Goal: Information Seeking & Learning: Learn about a topic

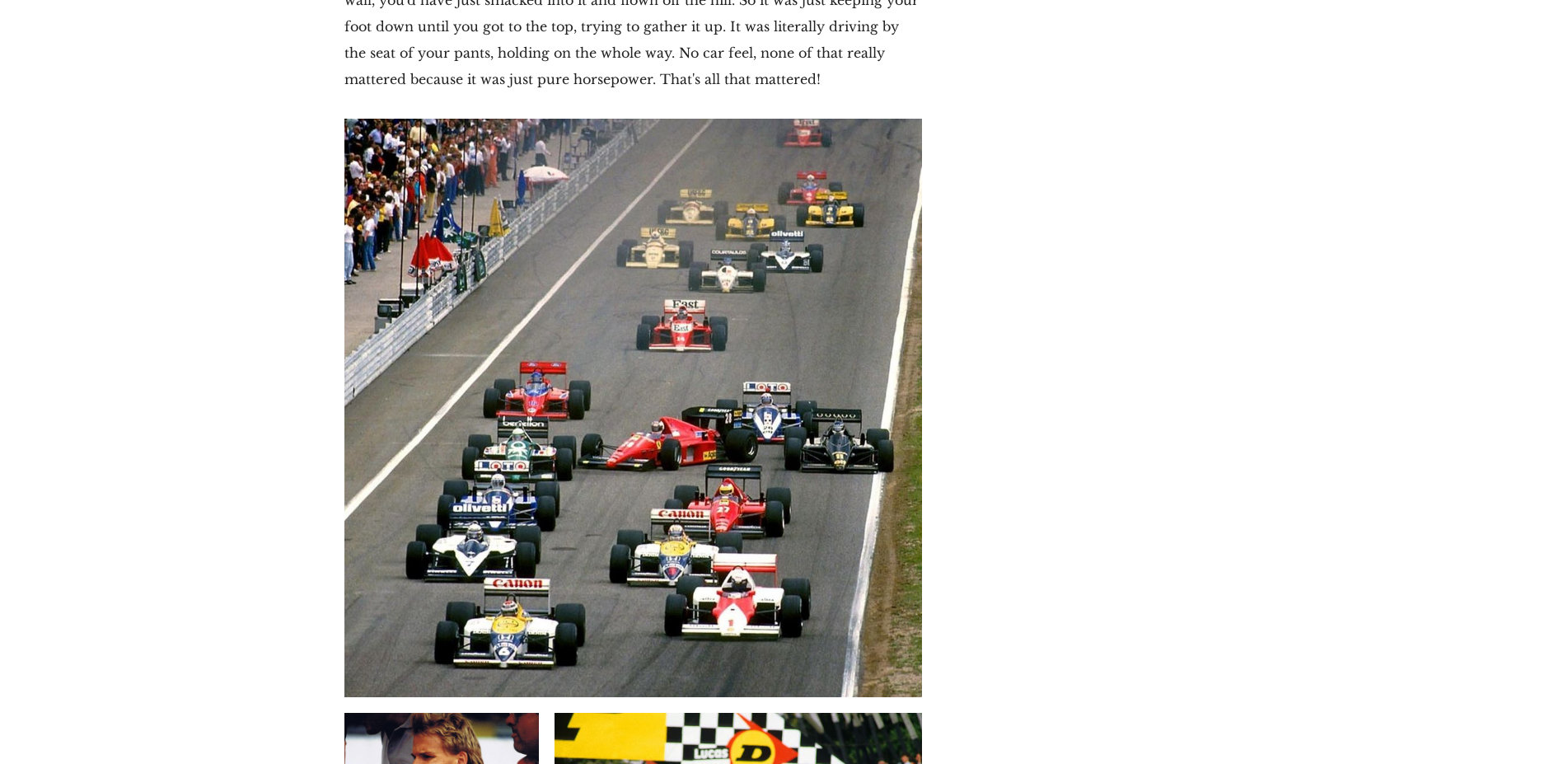
scroll to position [7567, 0]
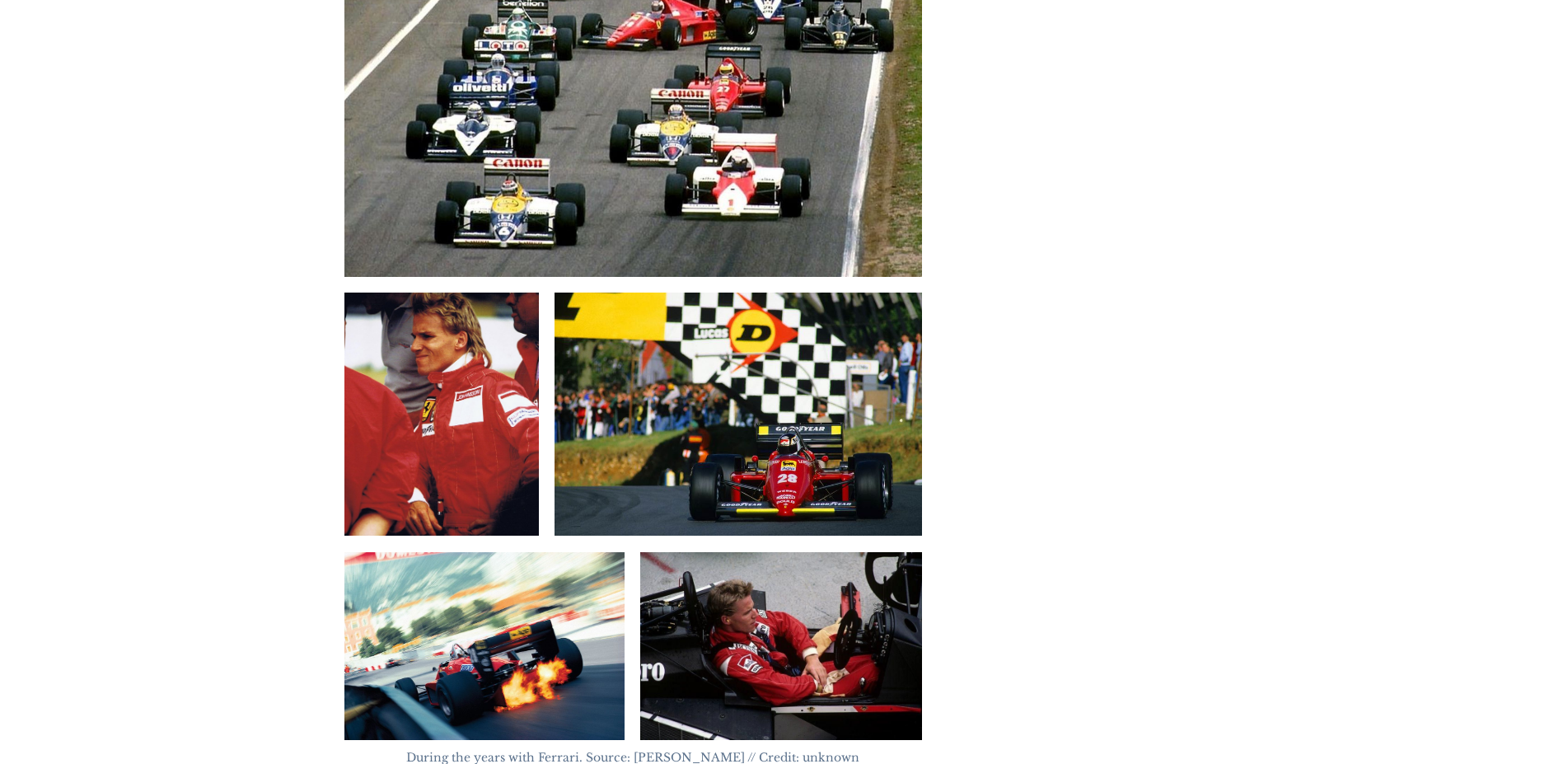
click at [774, 552] on img at bounding box center [781, 645] width 282 height 188
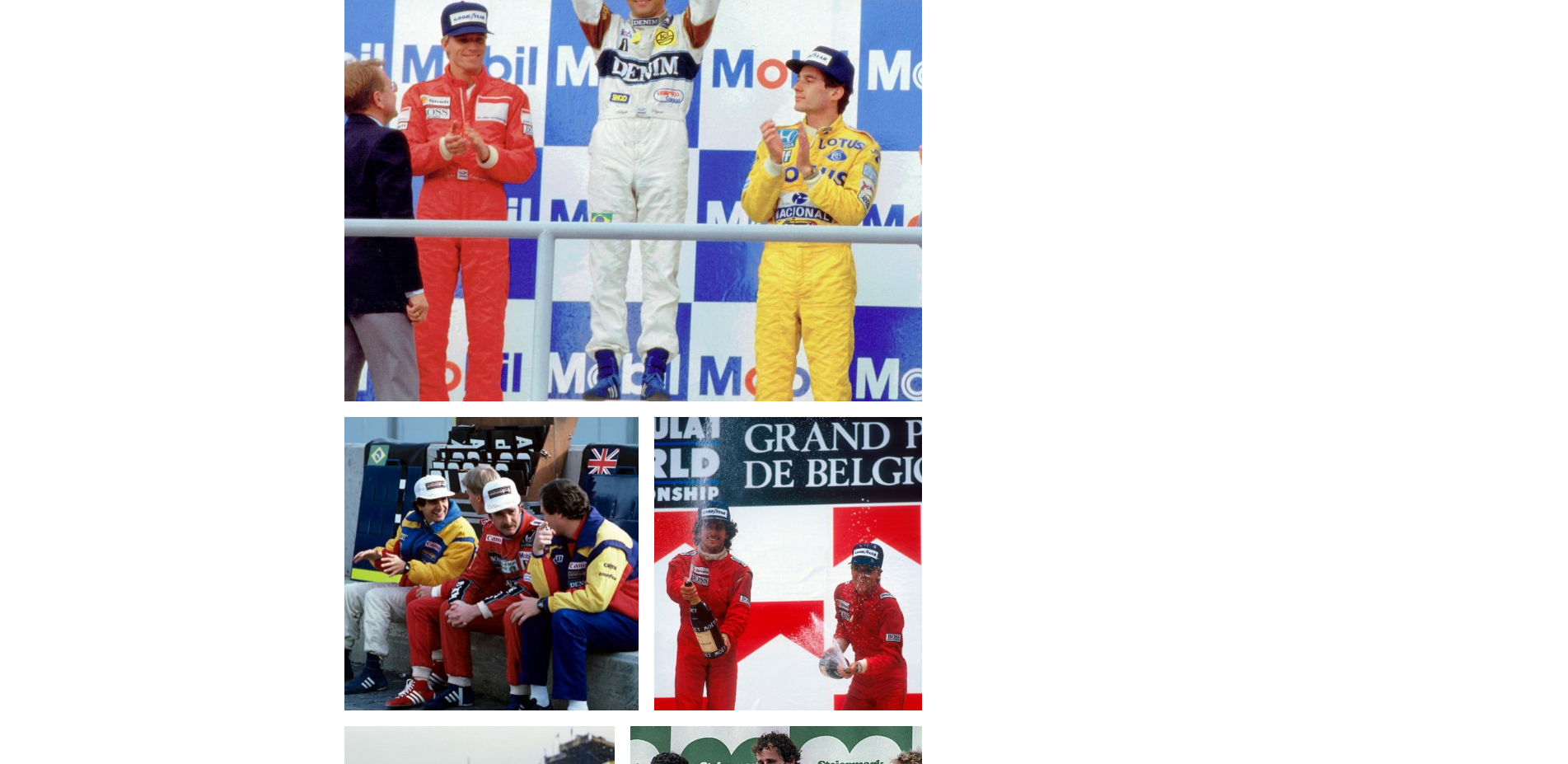
scroll to position [9669, 0]
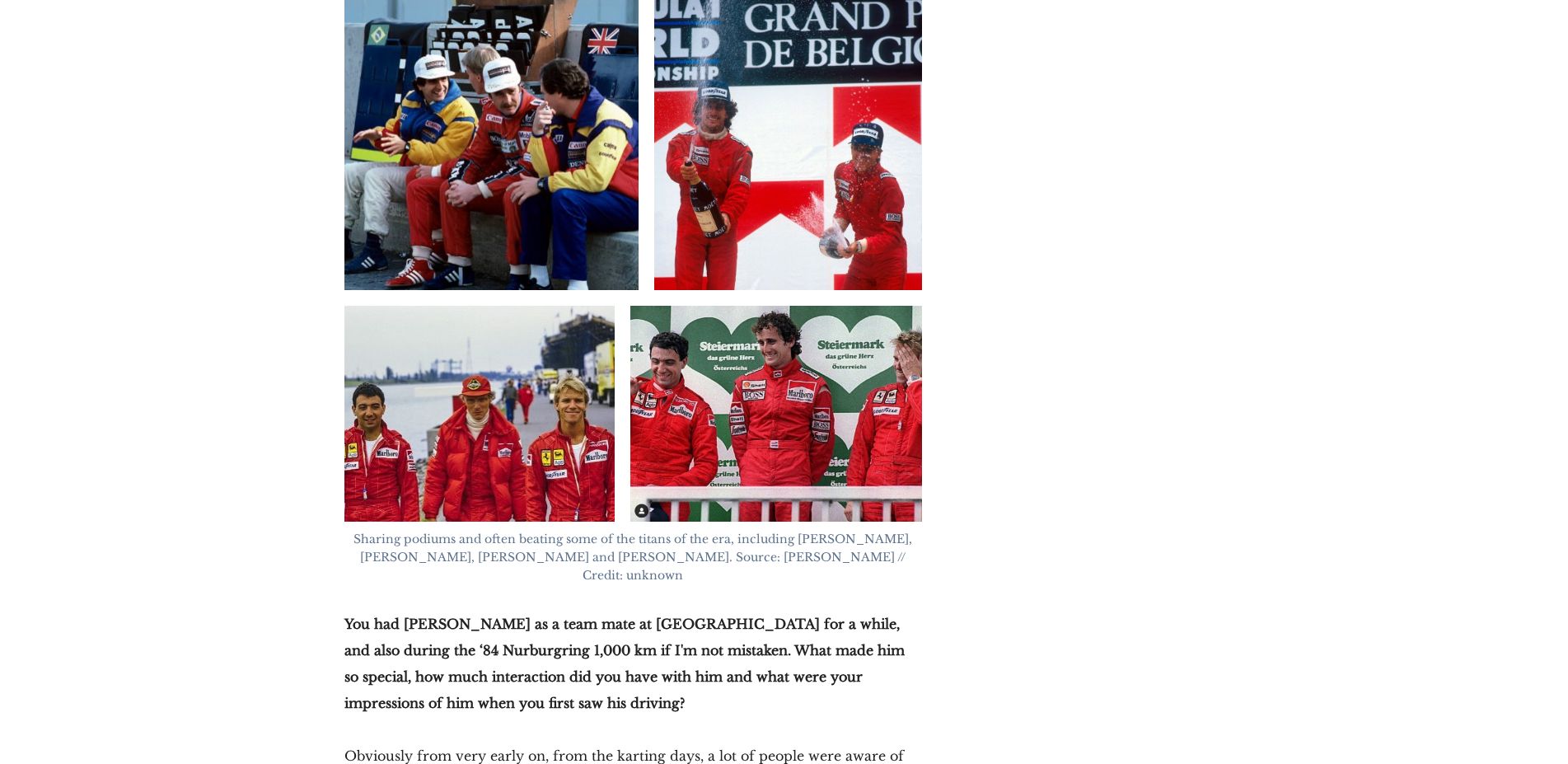
click at [724, 306] on img at bounding box center [776, 414] width 292 height 216
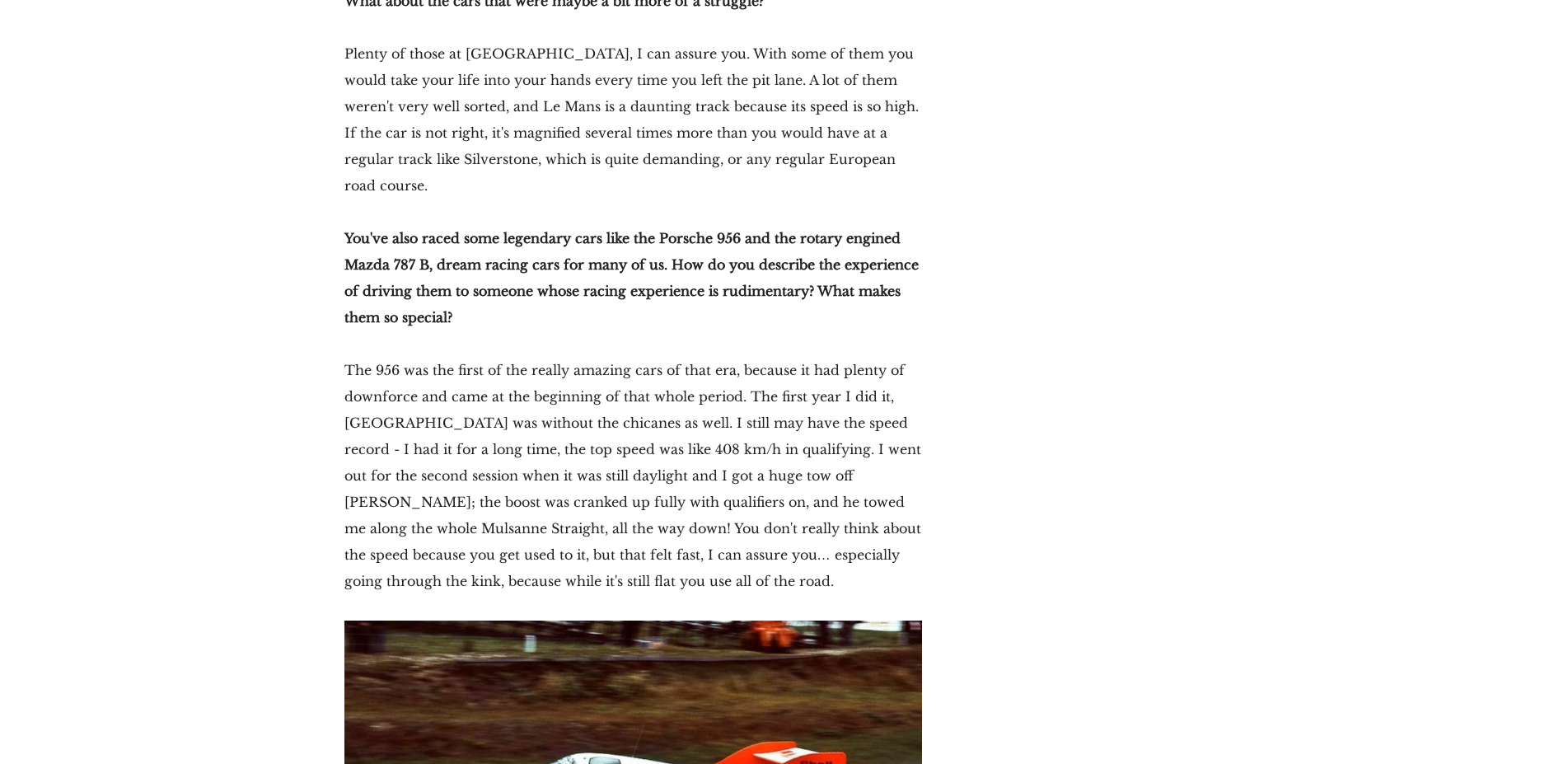
scroll to position [13033, 0]
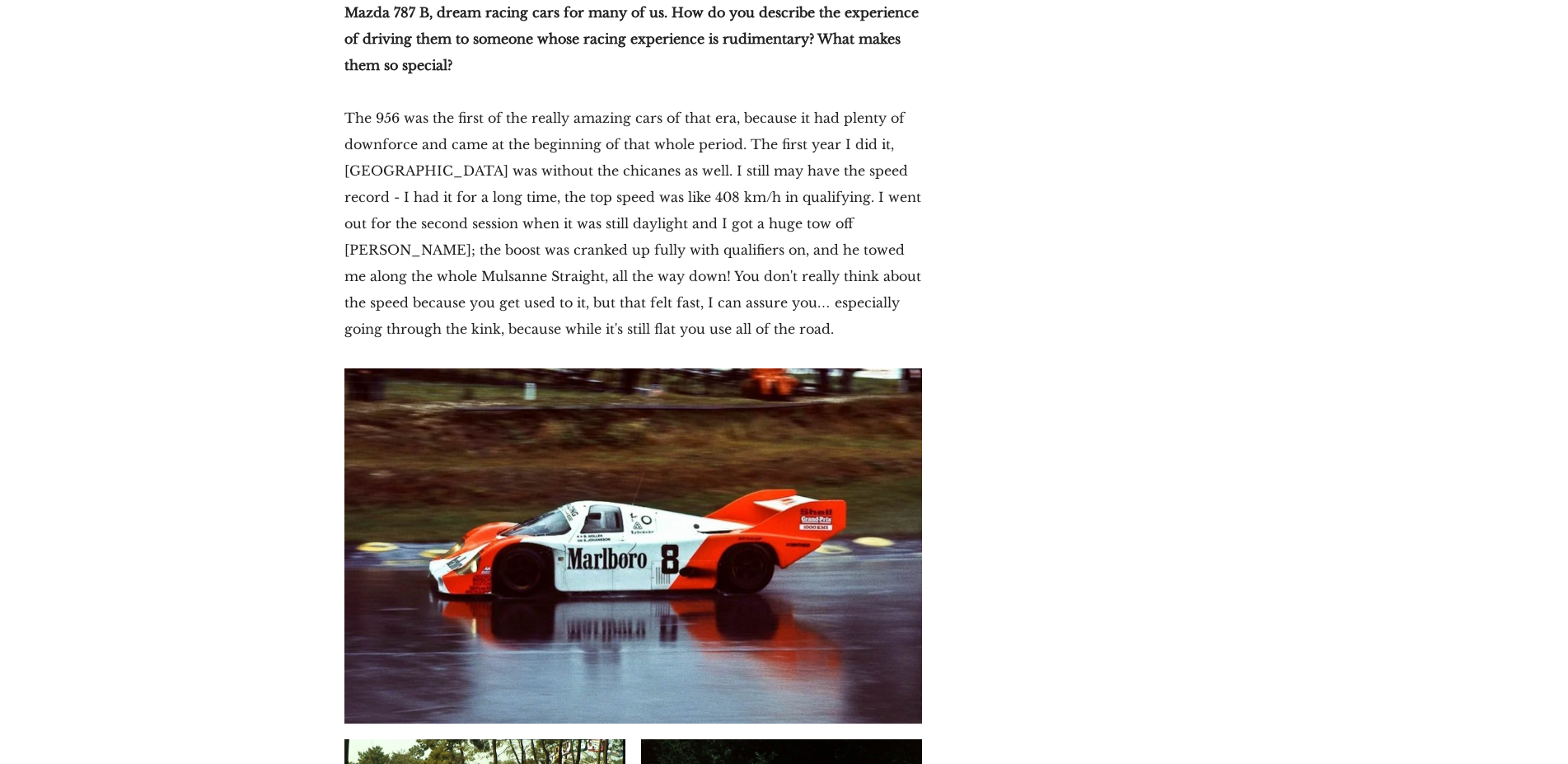
click at [544, 369] on img at bounding box center [633, 546] width 578 height 355
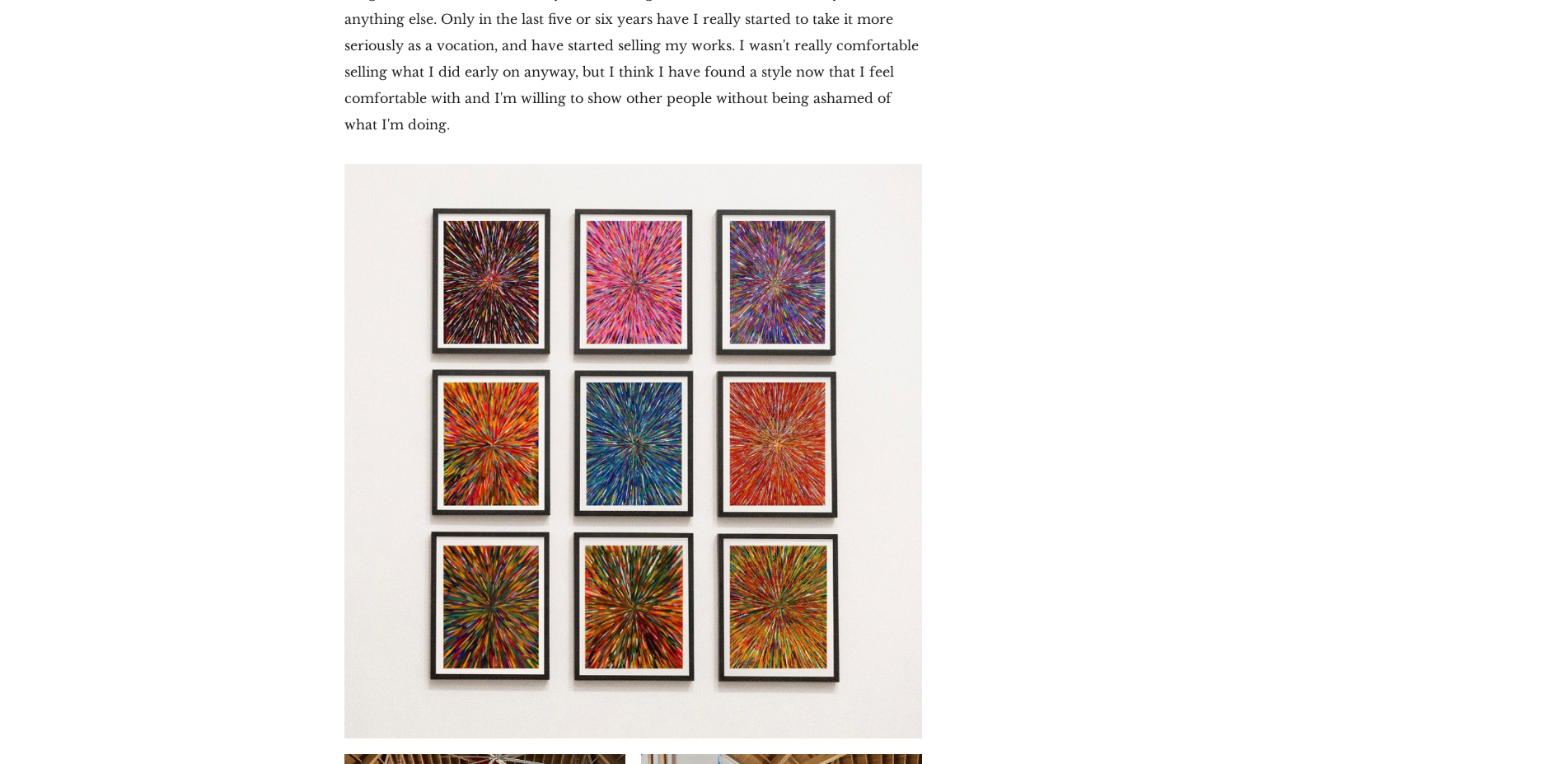
scroll to position [16312, 0]
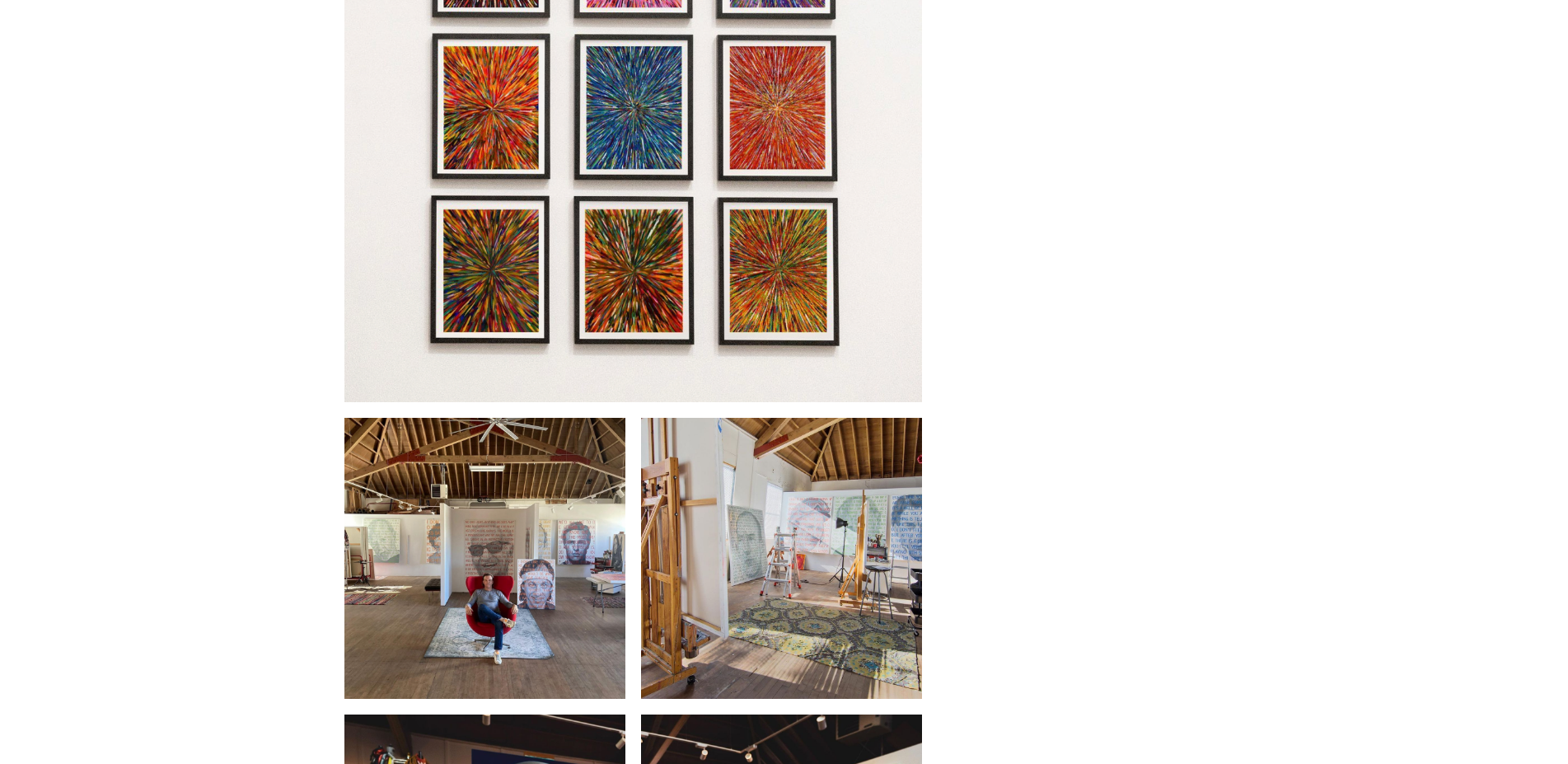
click at [450, 418] on img at bounding box center [484, 558] width 281 height 281
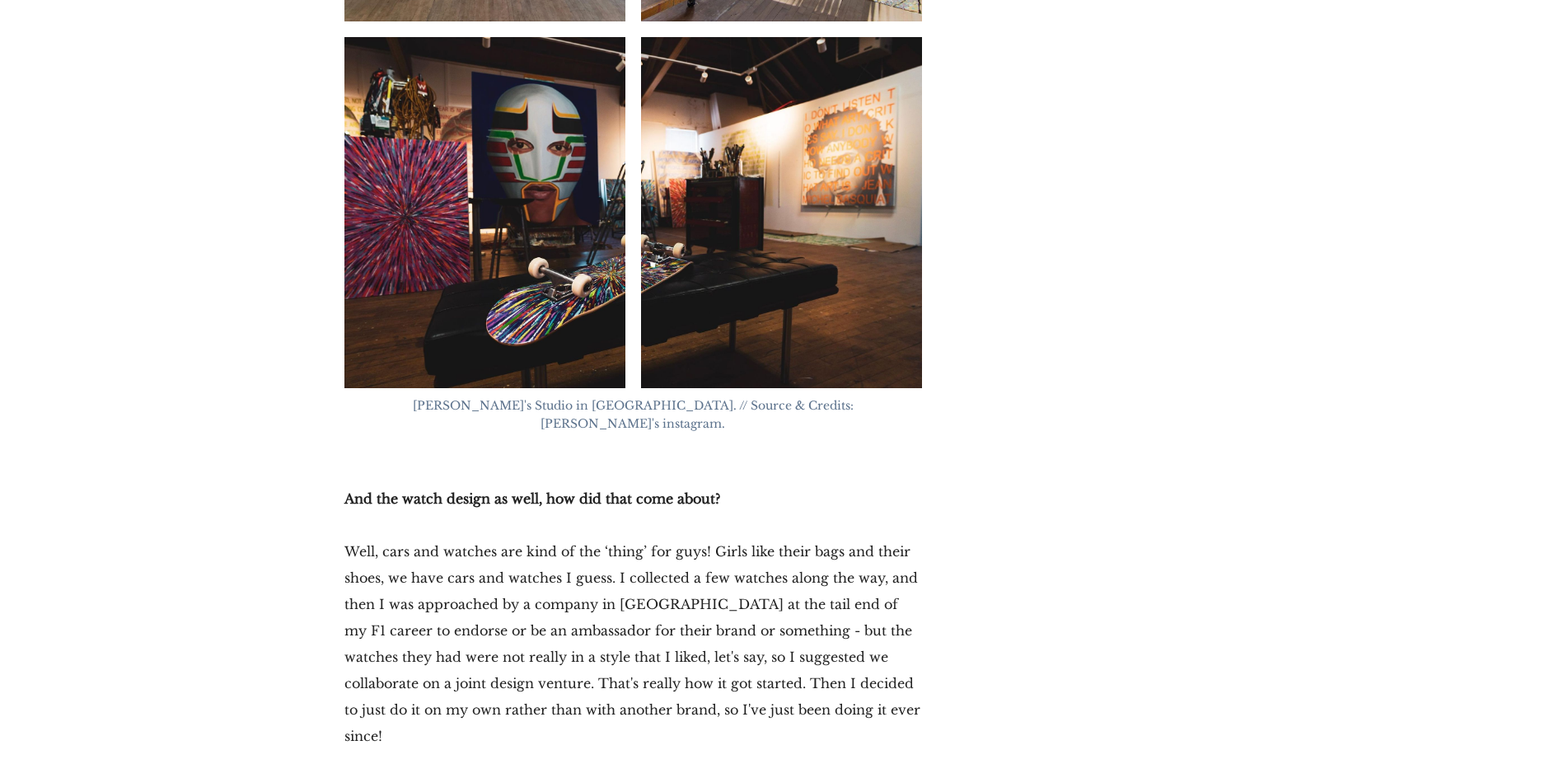
scroll to position [16900, 0]
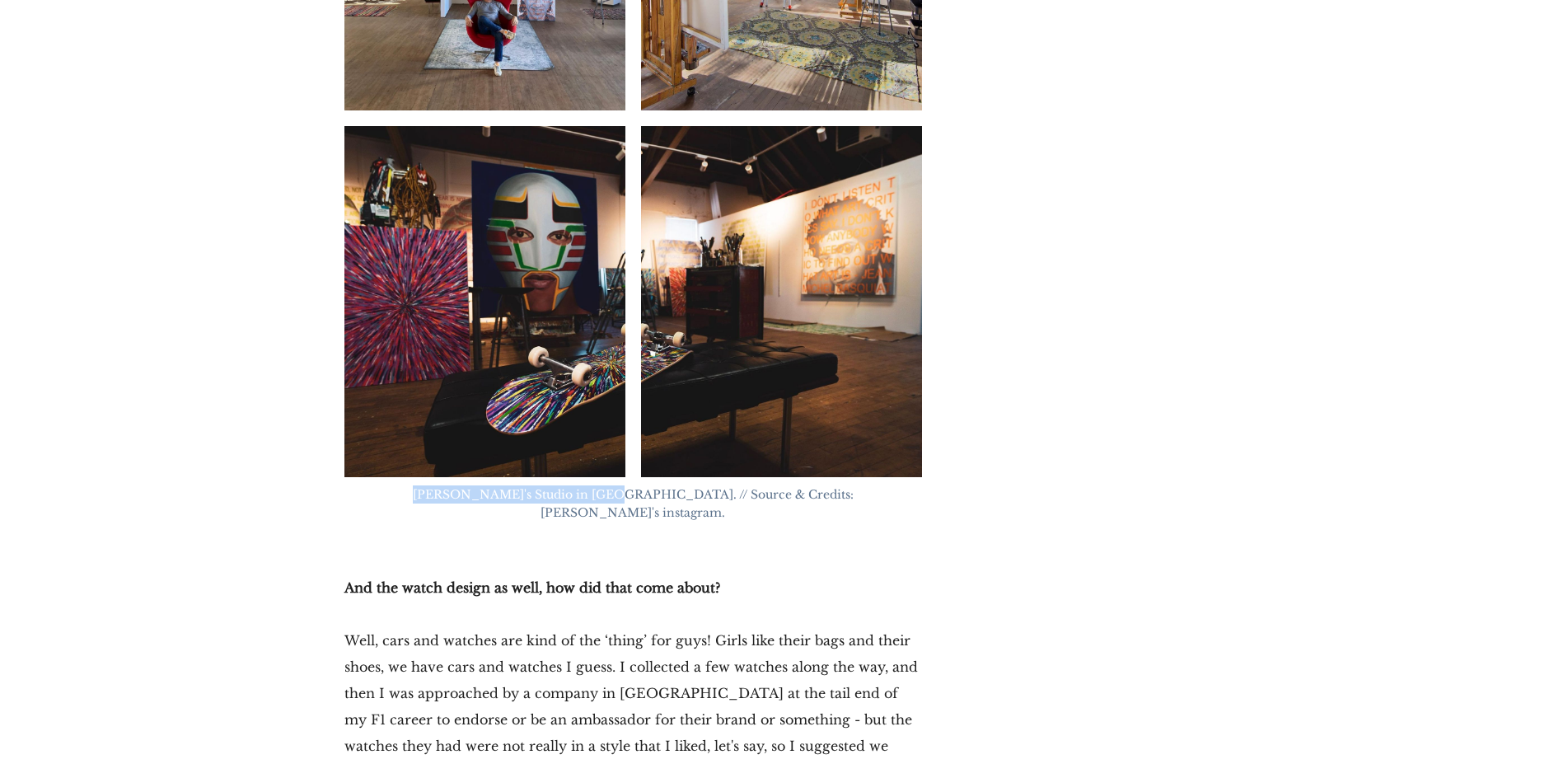
drag, startPoint x: 412, startPoint y: 183, endPoint x: 600, endPoint y: 188, distance: 188.1
click at [600, 486] on p "[PERSON_NAME]'s Studio in [GEOGRAPHIC_DATA]. // Source & Credits: [PERSON_NAME]…" at bounding box center [633, 503] width 561 height 36
copy span "[PERSON_NAME]'s Studio in [GEOGRAPHIC_DATA]"
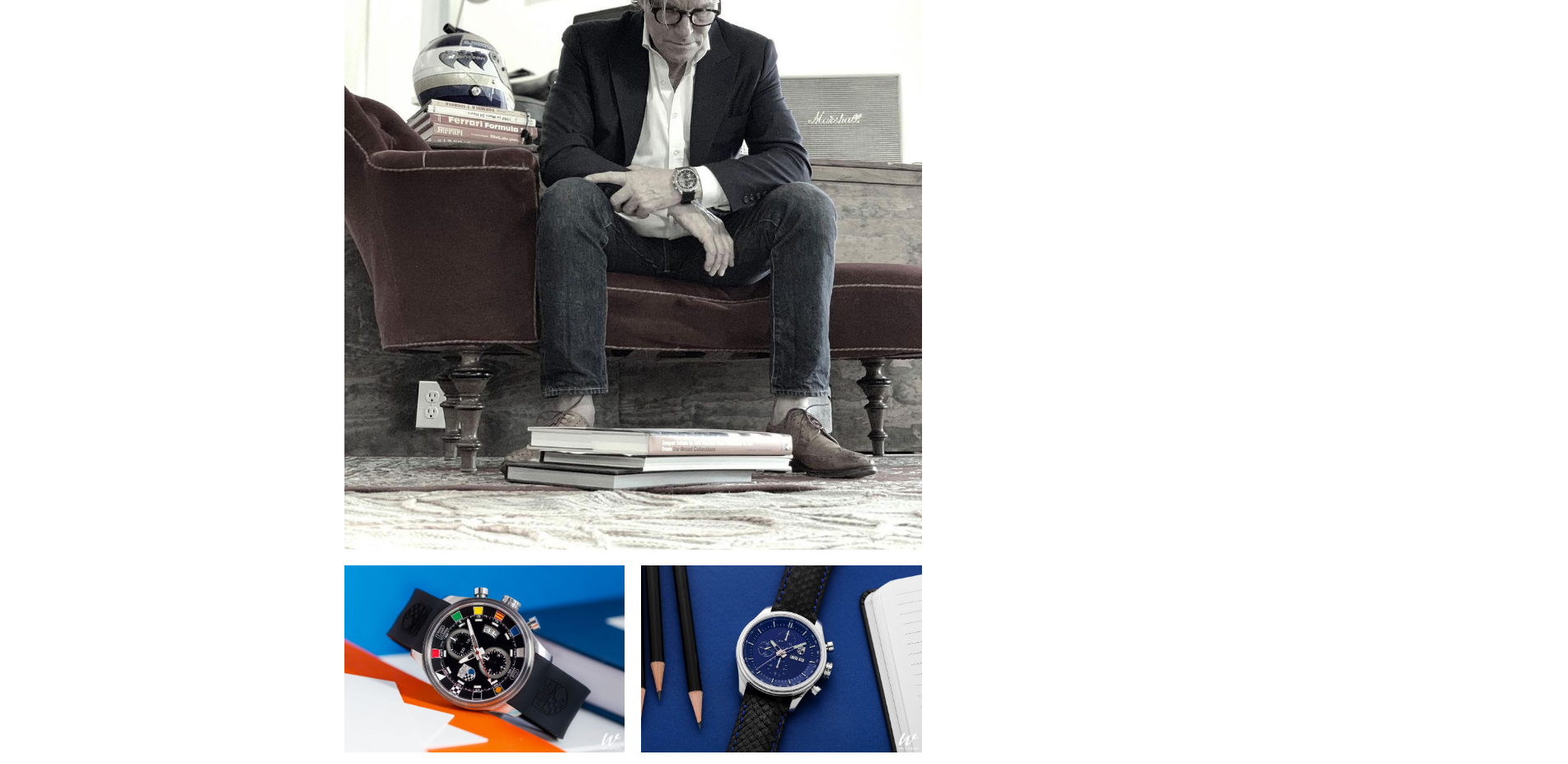
scroll to position [18456, 0]
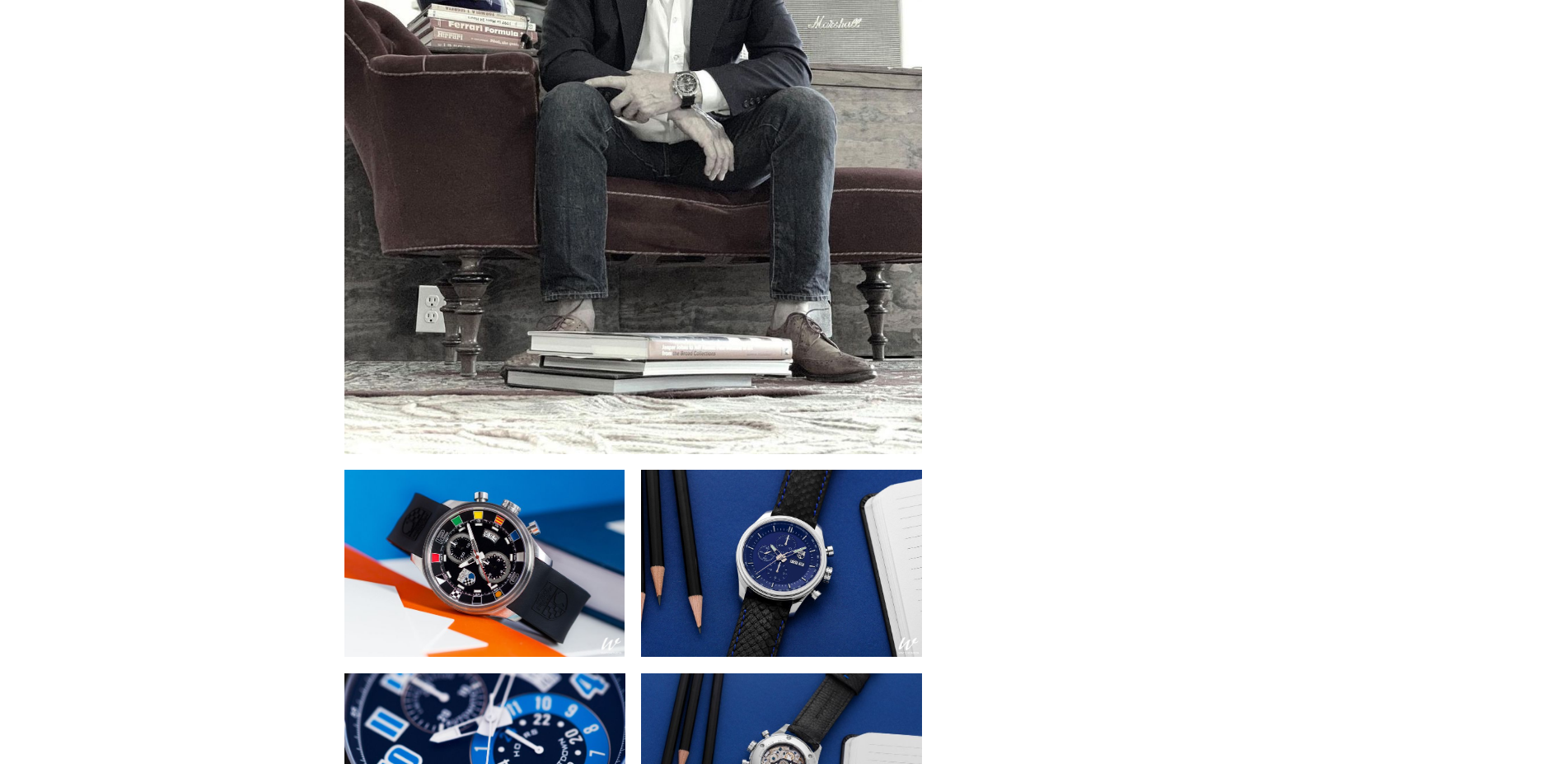
click at [492, 470] on img at bounding box center [484, 564] width 281 height 188
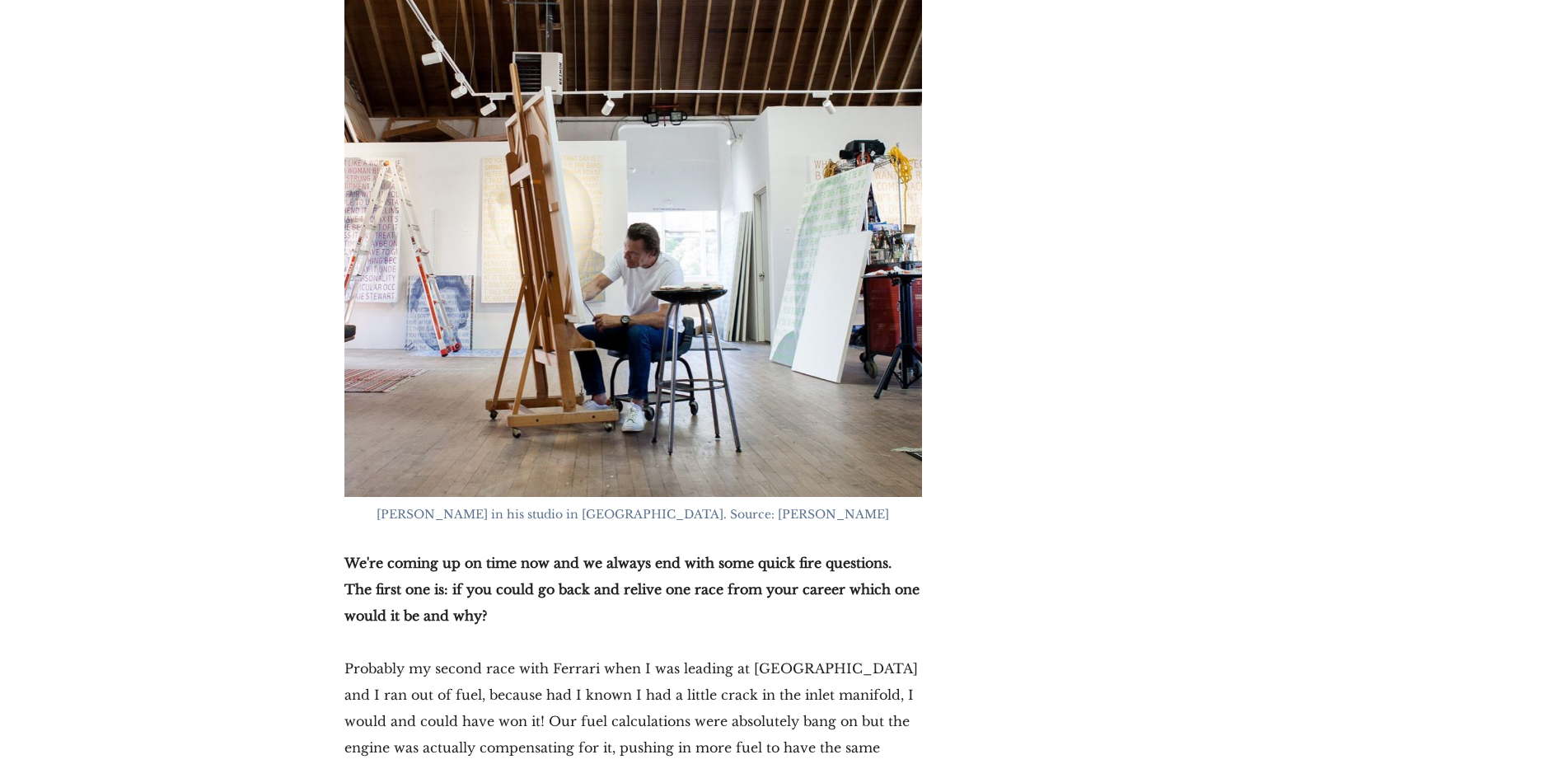
scroll to position [20390, 0]
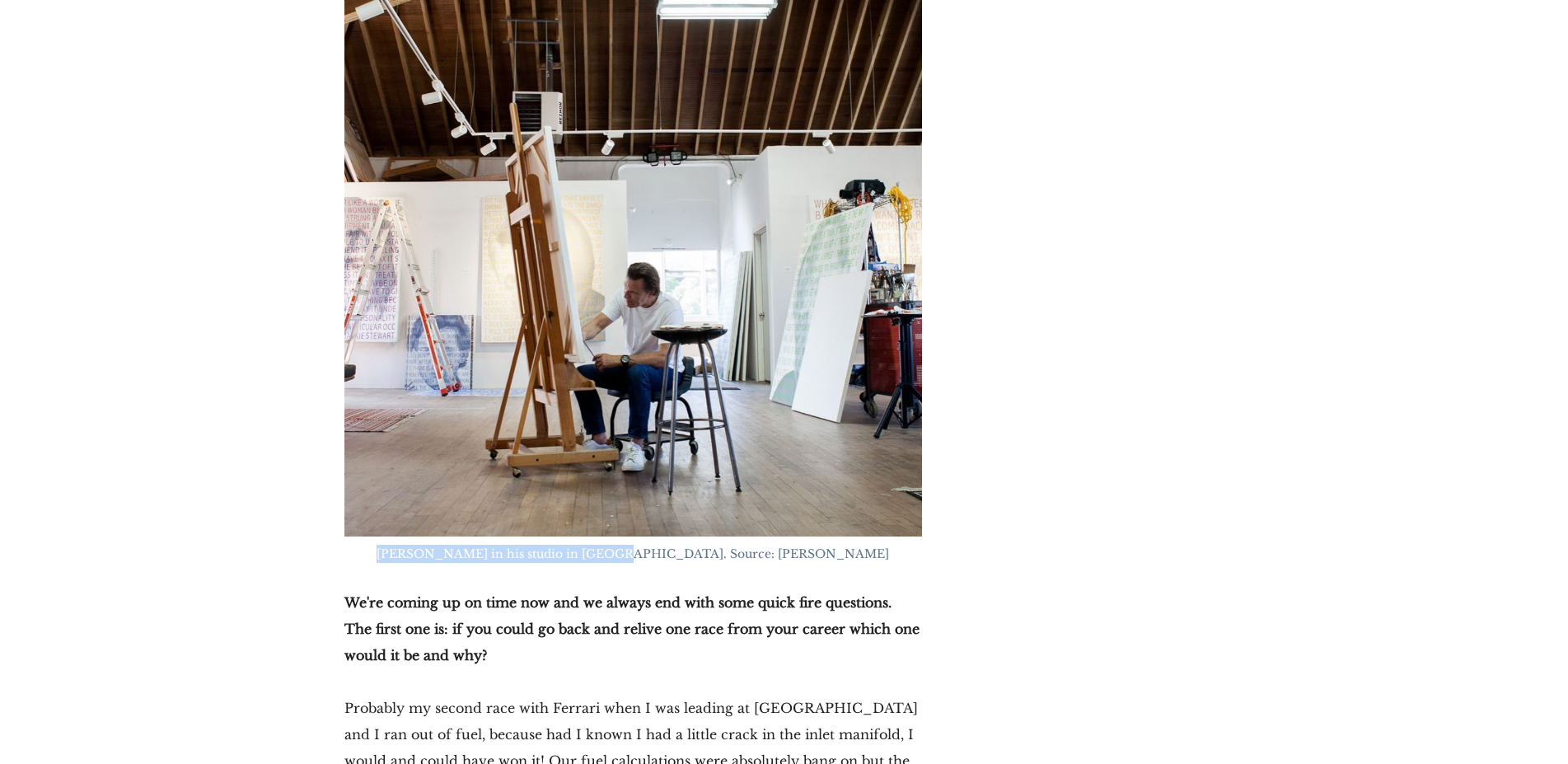
drag, startPoint x: 444, startPoint y: 229, endPoint x: 662, endPoint y: 227, distance: 218.0
click at [662, 545] on figcaption "[PERSON_NAME] in his studio in [GEOGRAPHIC_DATA]. Source: [PERSON_NAME]" at bounding box center [633, 554] width 578 height 18
copy span "[PERSON_NAME] in his studio in [GEOGRAPHIC_DATA]."
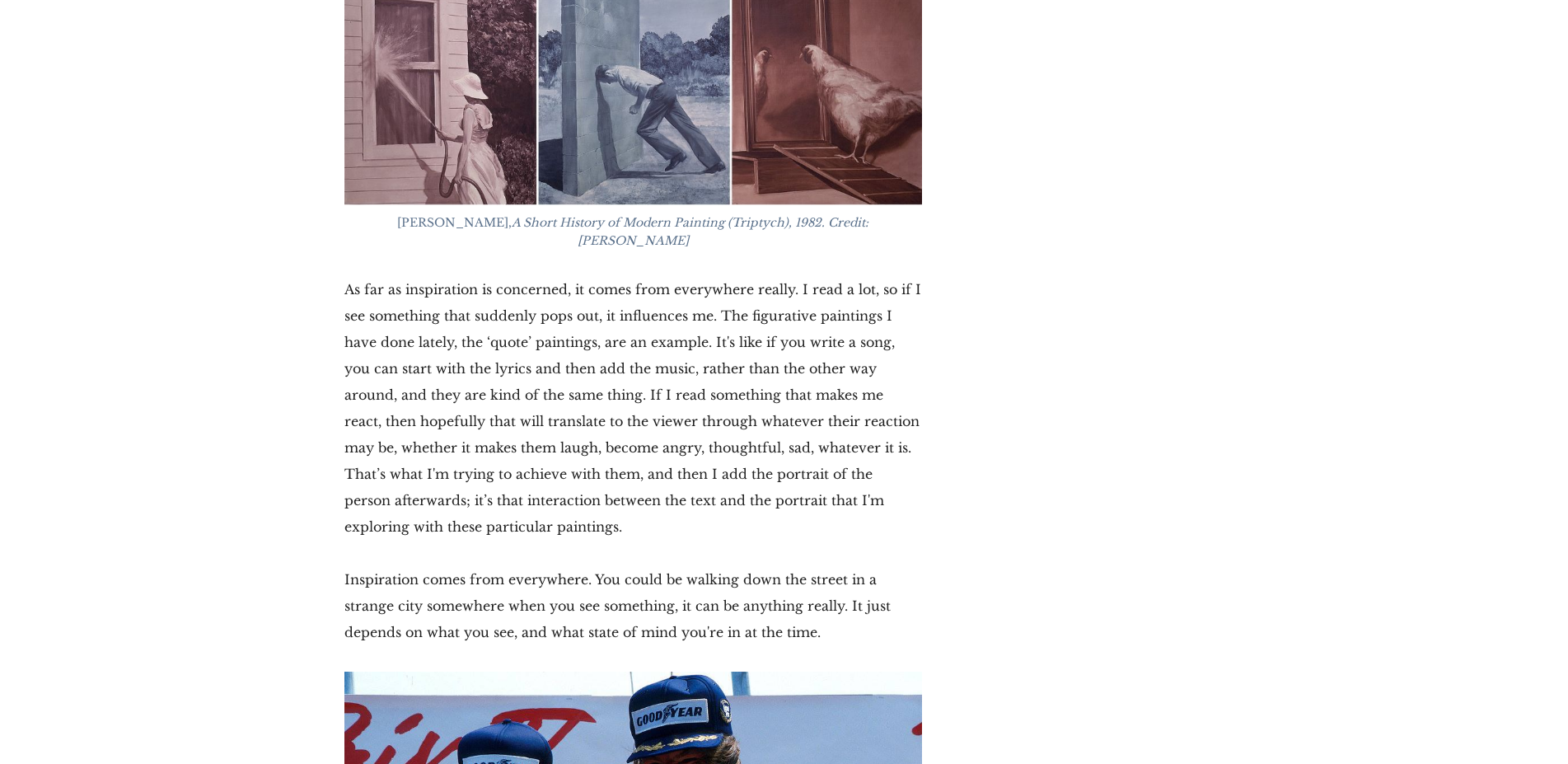
scroll to position [22492, 0]
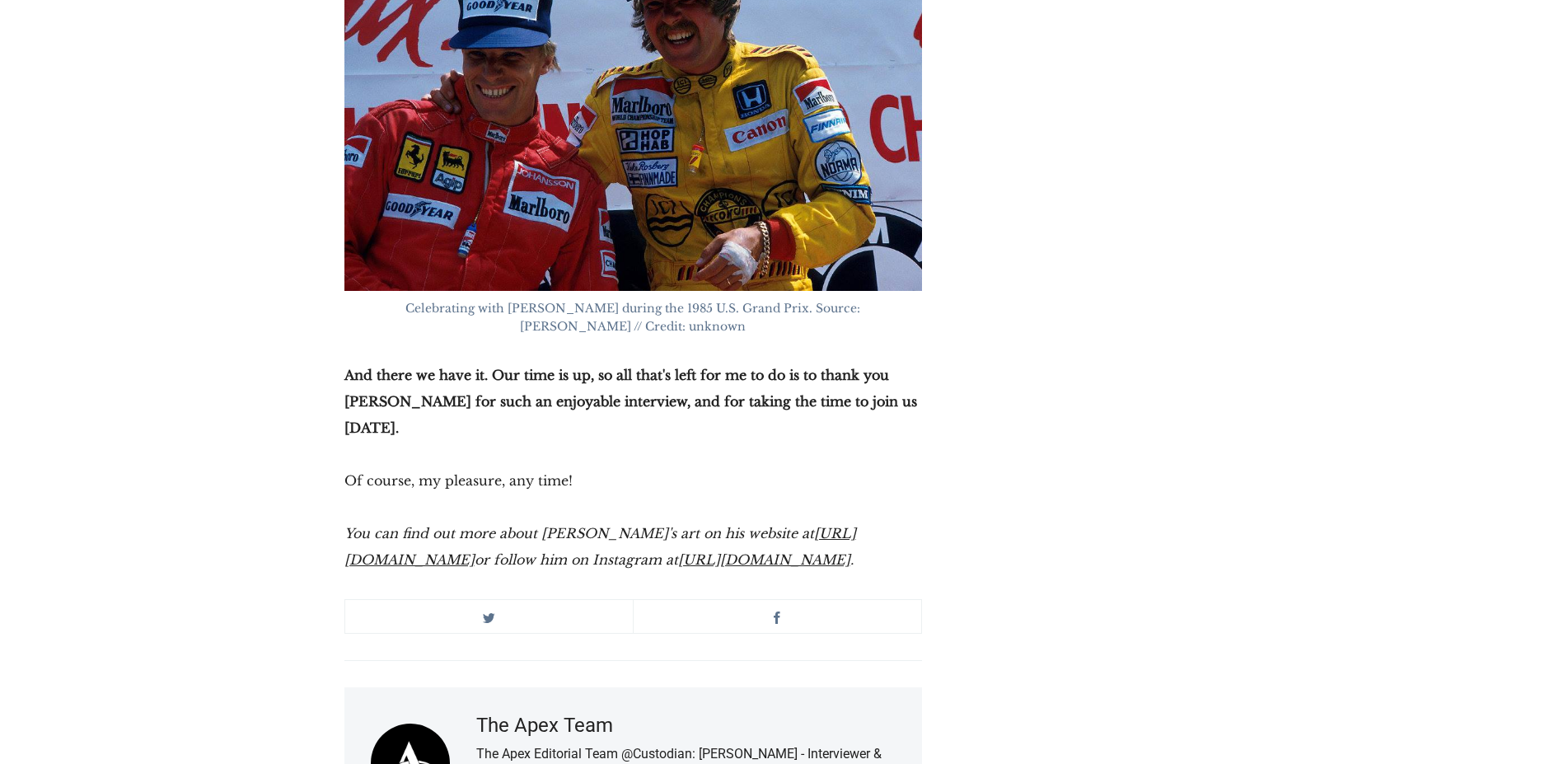
scroll to position [23240, 0]
